Goal: Book appointment/travel/reservation

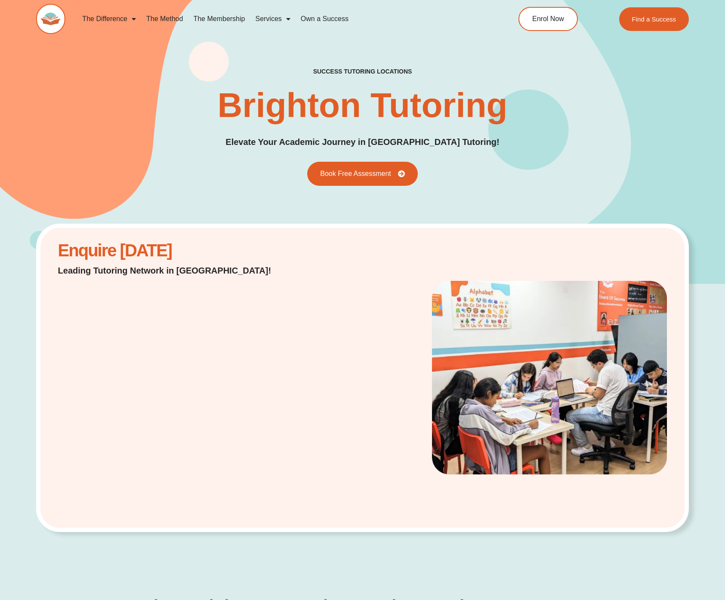
click at [55, 6] on img at bounding box center [50, 19] width 29 height 30
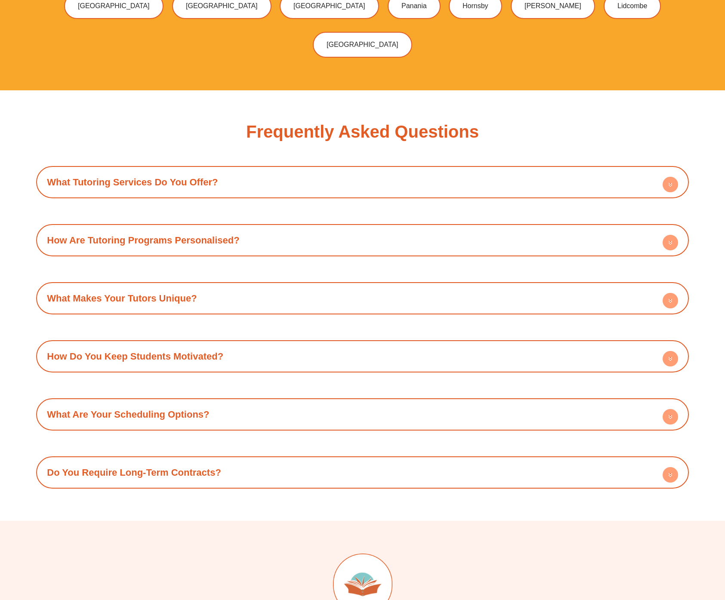
scroll to position [3577, 0]
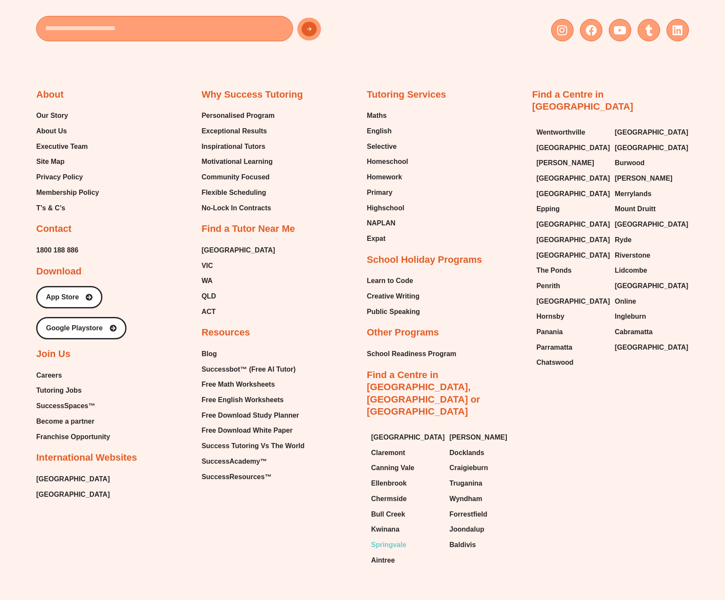
click at [394, 539] on span "Springvale" at bounding box center [388, 545] width 35 height 13
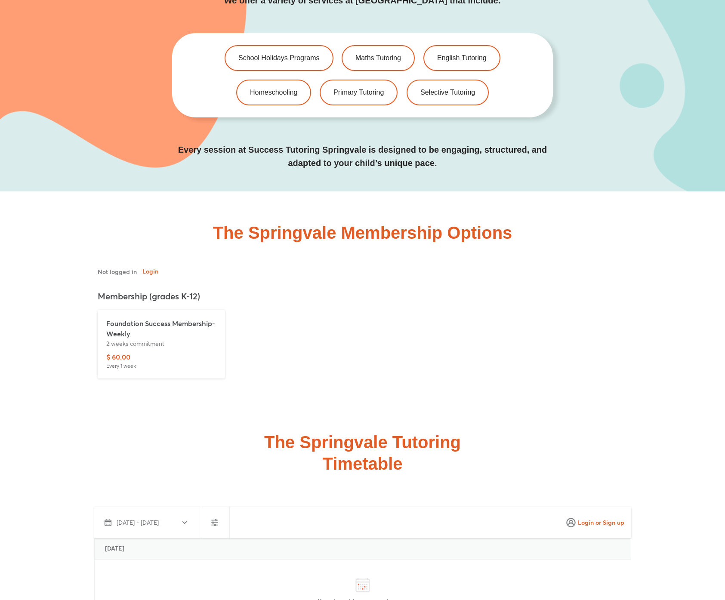
scroll to position [2686, 0]
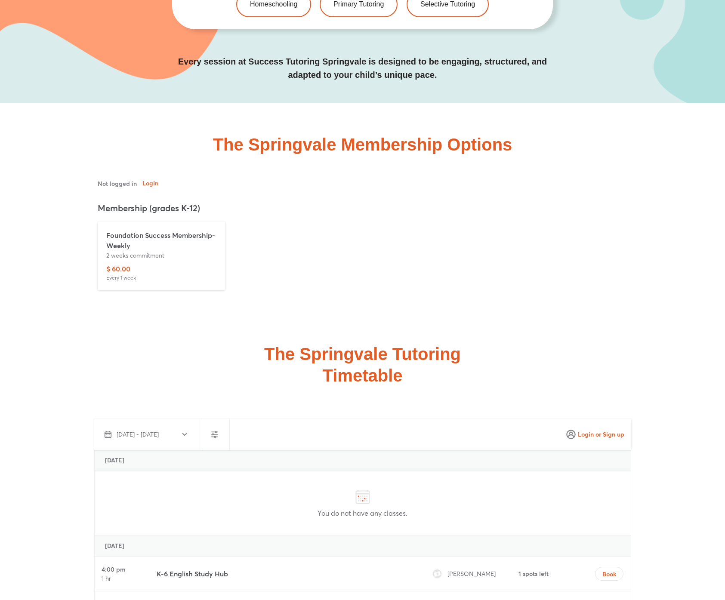
click at [61, 262] on div at bounding box center [362, 245] width 653 height 132
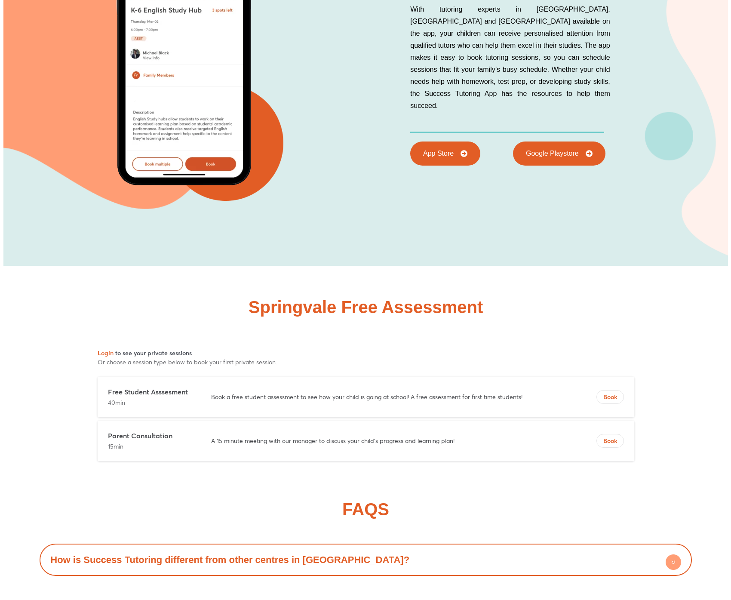
scroll to position [4609, 0]
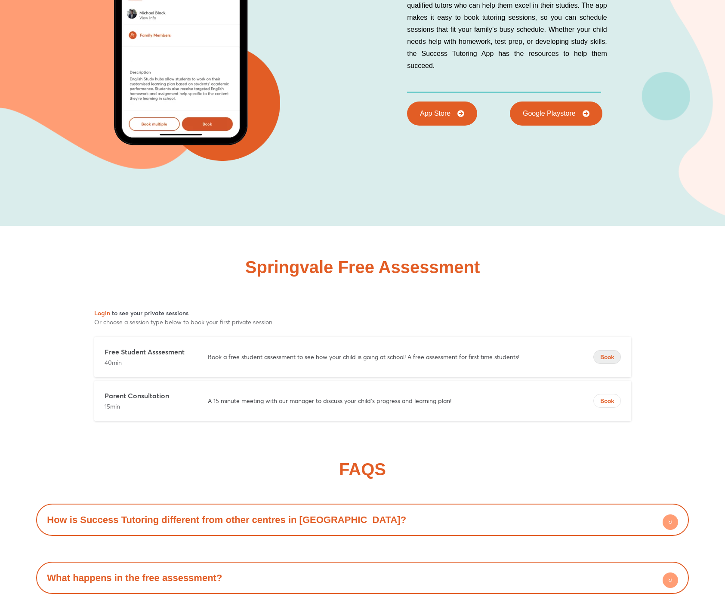
click at [600, 353] on span "Book" at bounding box center [607, 357] width 27 height 9
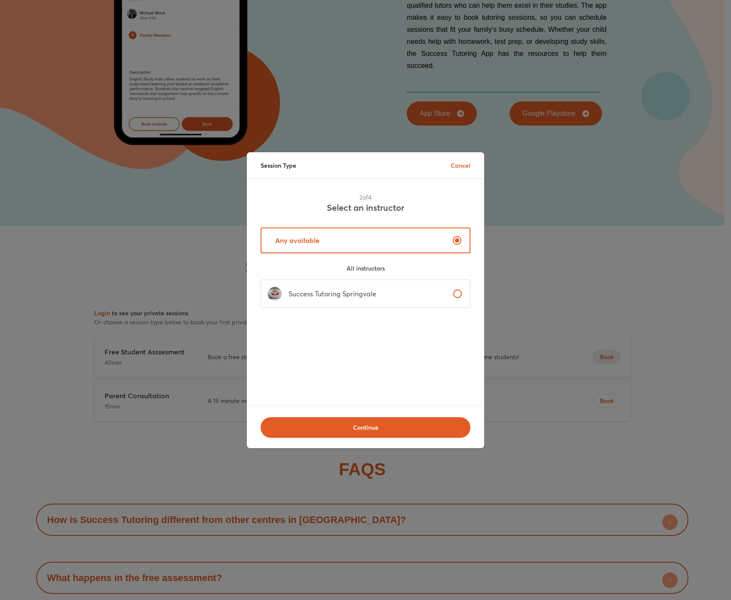
click at [361, 304] on label "Success Tutoring Springvale" at bounding box center [366, 294] width 210 height 28
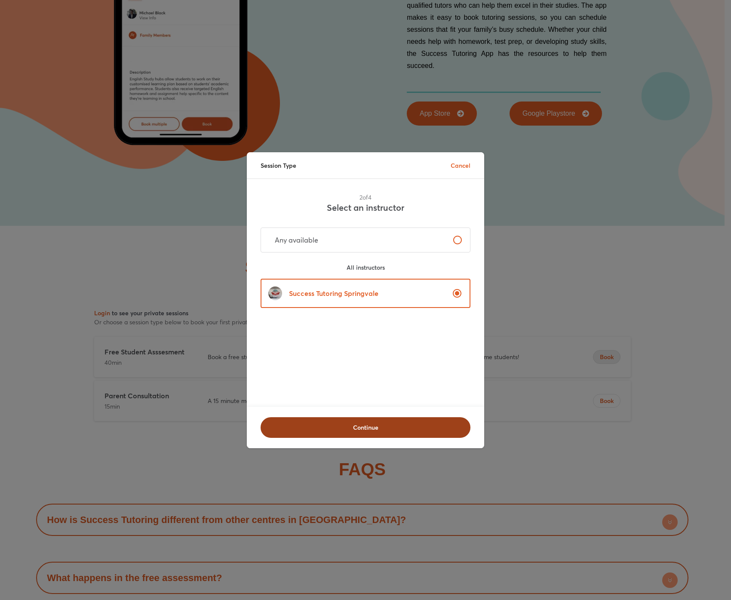
click at [317, 423] on span "Continue" at bounding box center [366, 427] width 188 height 9
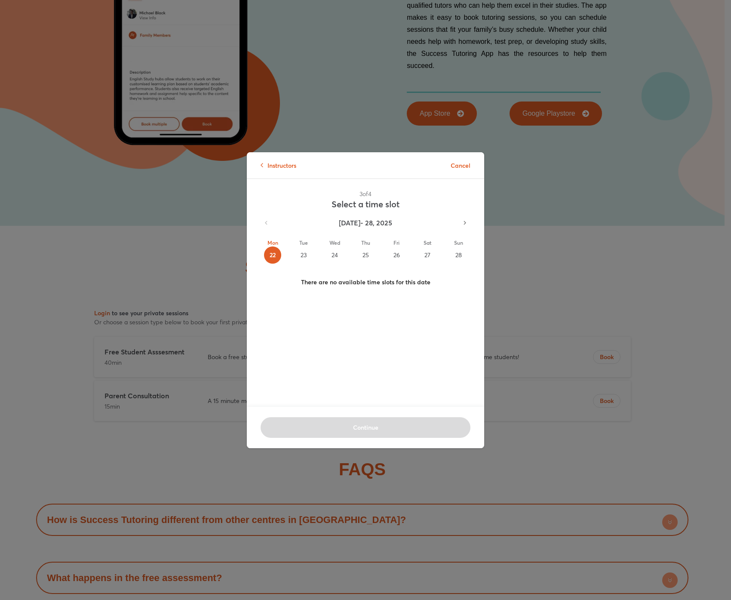
click at [299, 256] on div "23" at bounding box center [303, 254] width 17 height 17
click at [122, 261] on div "Instructors Cancel 3 of 4 Select a time slot Sep 22 - 28, 2025 Mon 22 Tue 23 We…" at bounding box center [365, 300] width 731 height 600
click at [163, 265] on div "Instructors Cancel 3 of 4 Select a time slot Sep 22 - 28, 2025 Mon 22 Tue 23 We…" at bounding box center [365, 300] width 731 height 600
click at [138, 219] on div "Instructors Cancel 3 of 4 Select a time slot Sep 22 - 28, 2025 Mon 22 Tue 23 We…" at bounding box center [365, 300] width 731 height 600
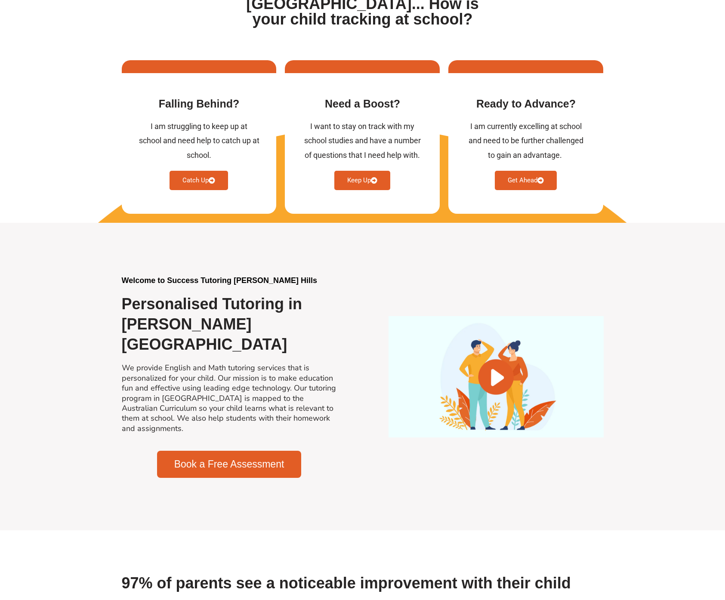
scroll to position [422, 0]
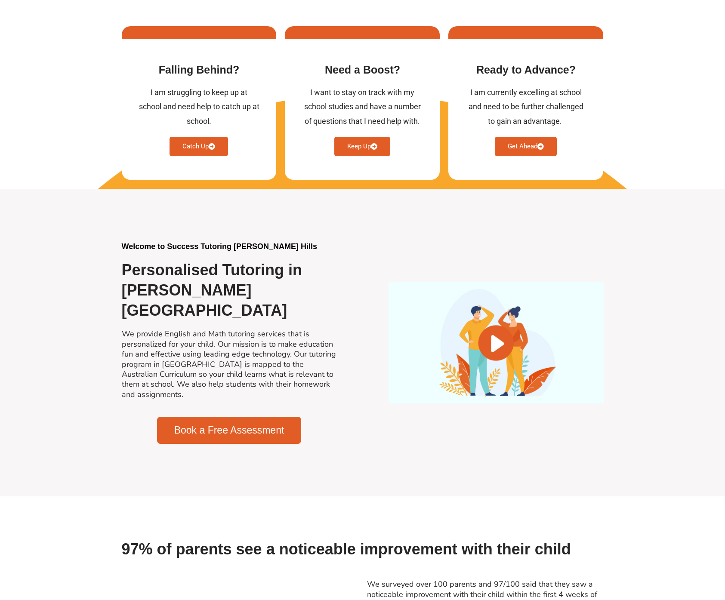
click at [213, 425] on span "Book a Free Assessment" at bounding box center [229, 430] width 110 height 10
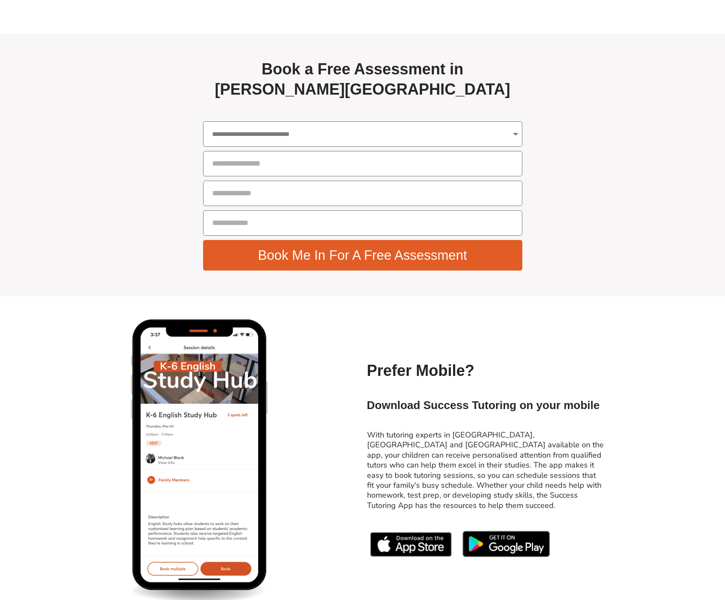
scroll to position [3062, 0]
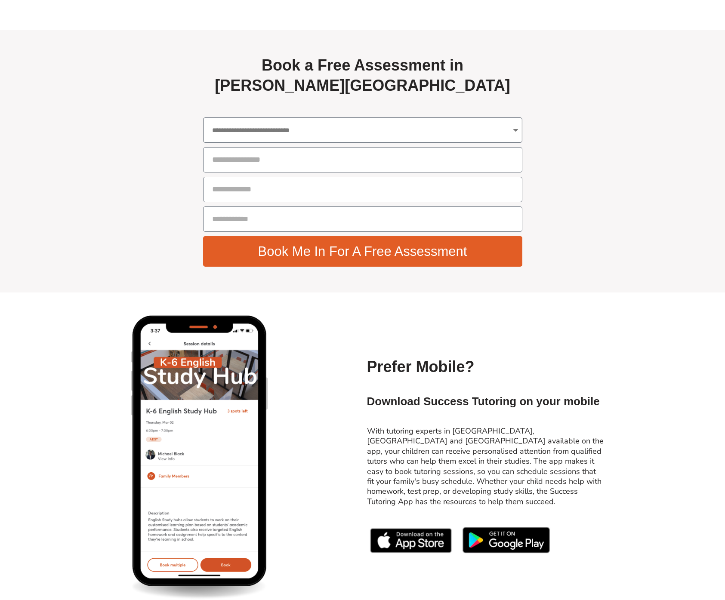
click at [249, 117] on select "**********" at bounding box center [362, 129] width 319 height 25
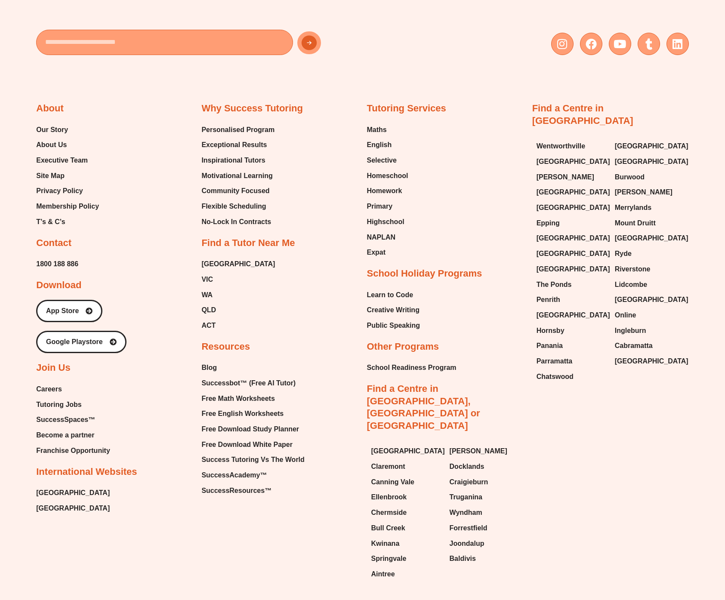
scroll to position [4112, 0]
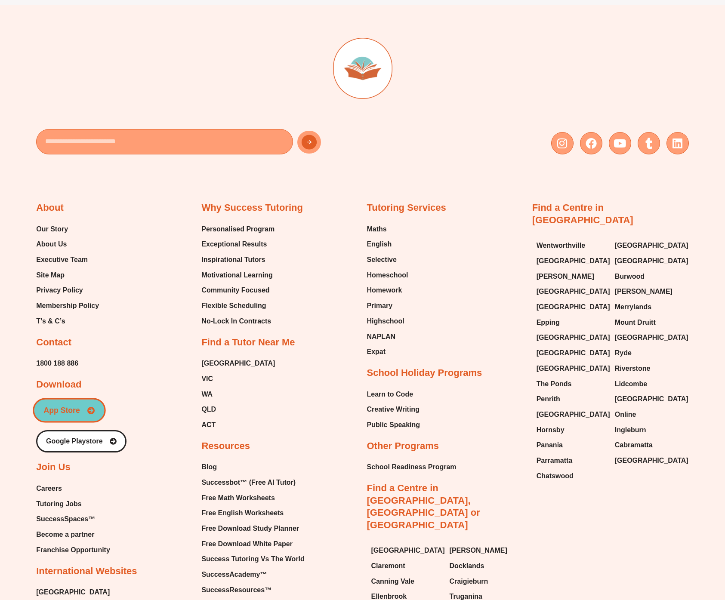
click at [35, 398] on link "App Store" at bounding box center [69, 410] width 73 height 25
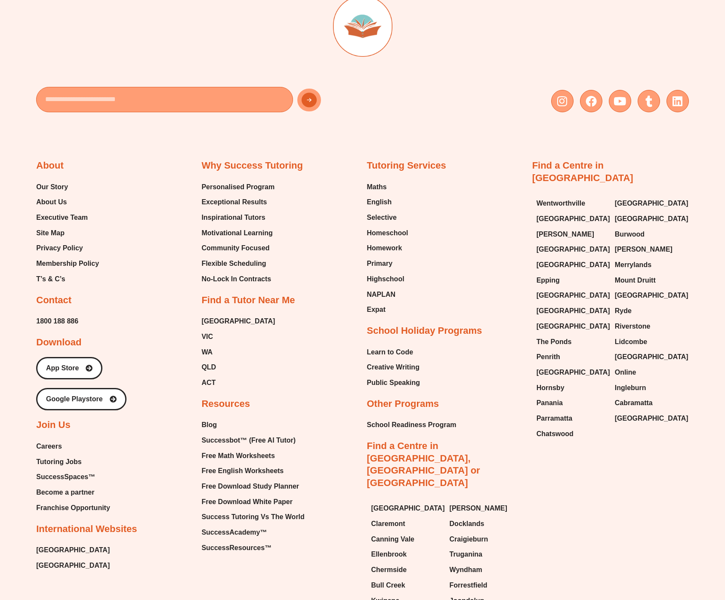
scroll to position [4177, 0]
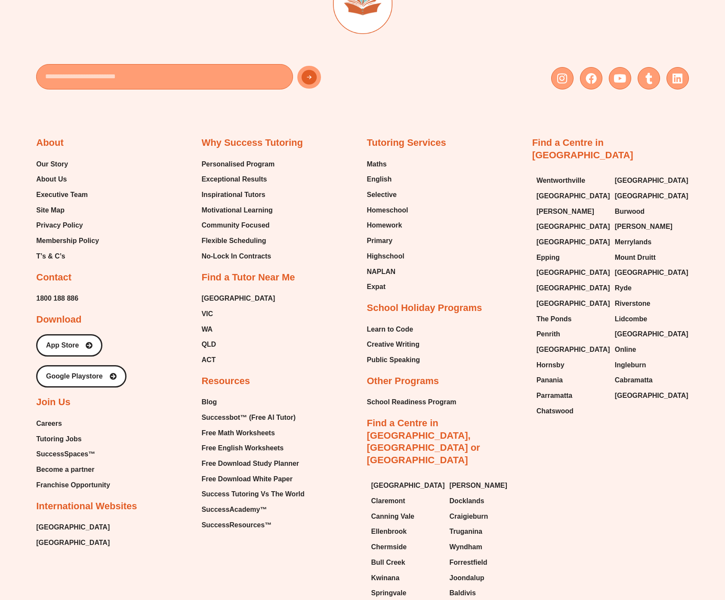
drag, startPoint x: 589, startPoint y: 429, endPoint x: 580, endPoint y: 411, distance: 20.2
click at [589, 429] on div "About Our Story About Us Executive Team Site Map Privacy Policy Membership Poli…" at bounding box center [362, 358] width 653 height 521
click at [470, 587] on span "Baldivis" at bounding box center [463, 593] width 26 height 13
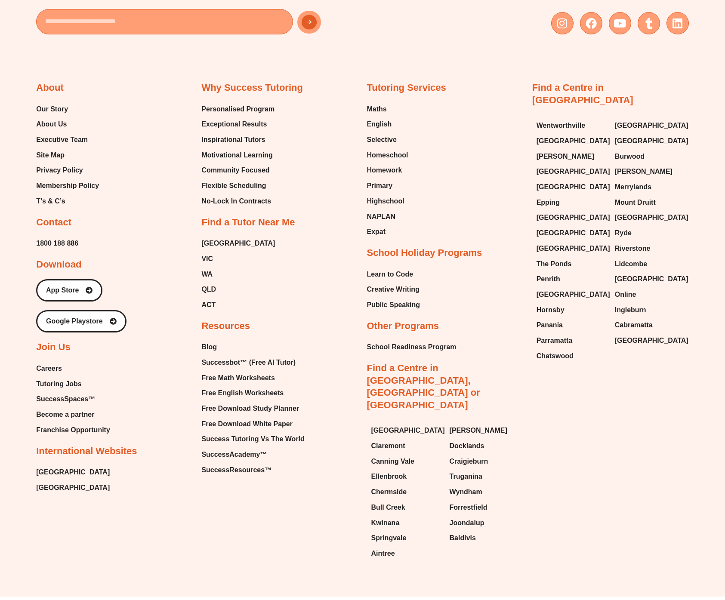
scroll to position [3879, 0]
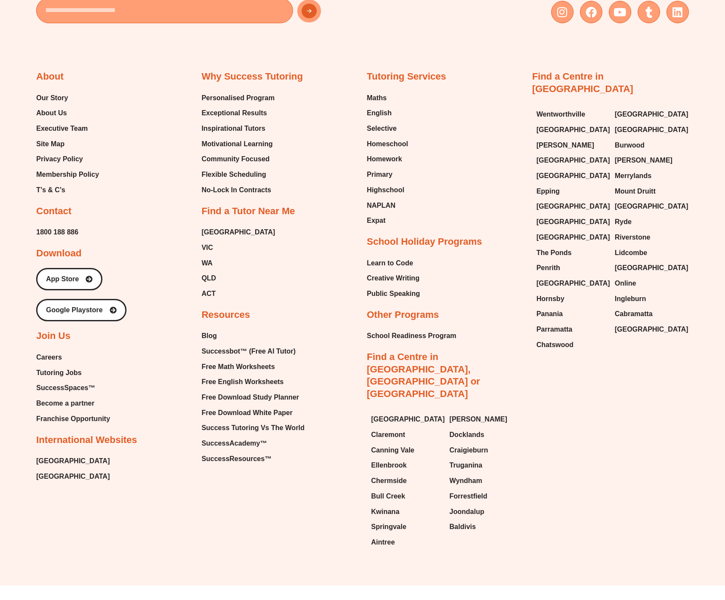
click at [345, 426] on div "Why Success Tutoring Personalised Program Exceptional Results Inspirational Tut…" at bounding box center [279, 268] width 157 height 395
